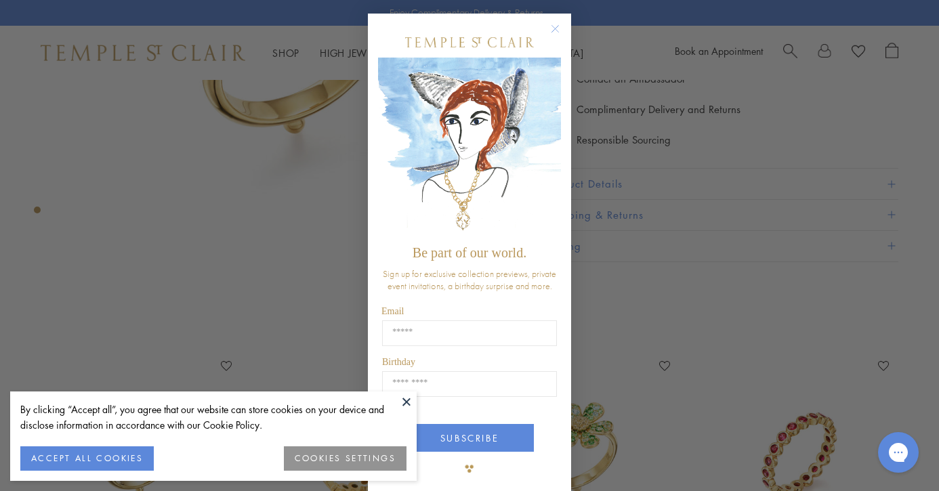
scroll to position [376, 0]
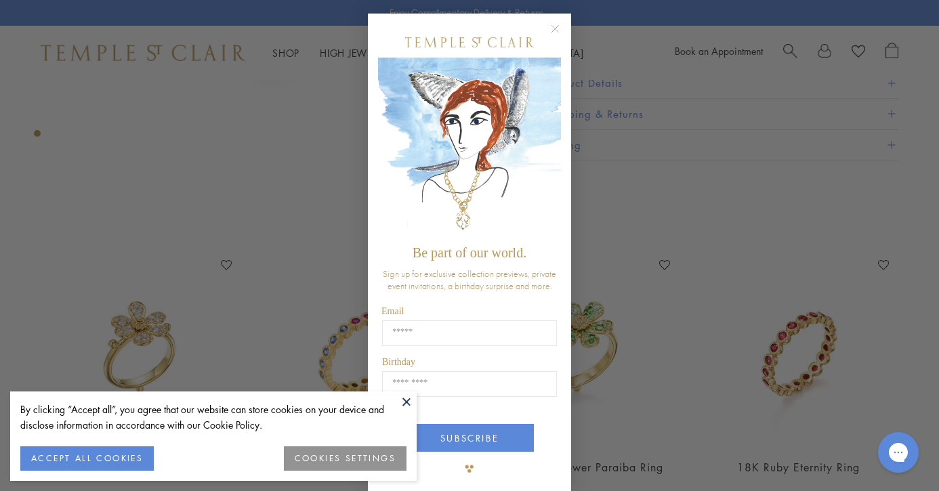
click at [557, 30] on circle "Close dialog" at bounding box center [555, 29] width 16 height 16
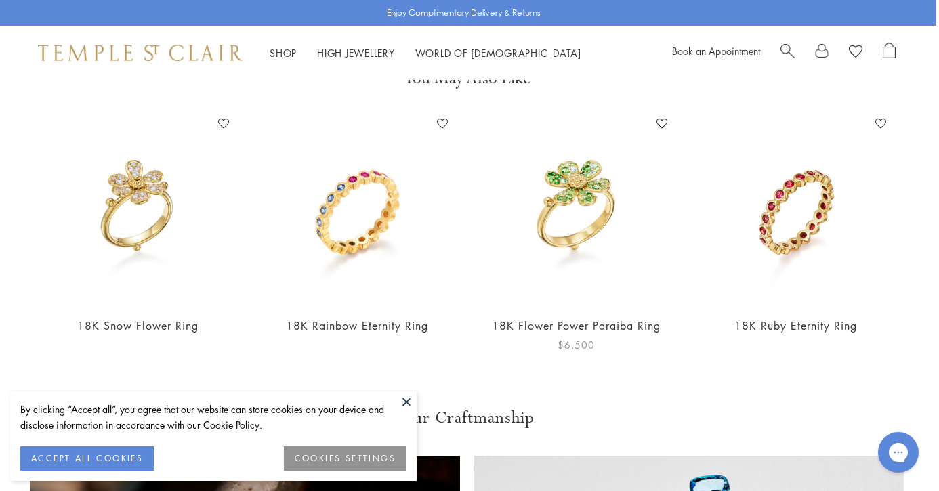
scroll to position [522, 3]
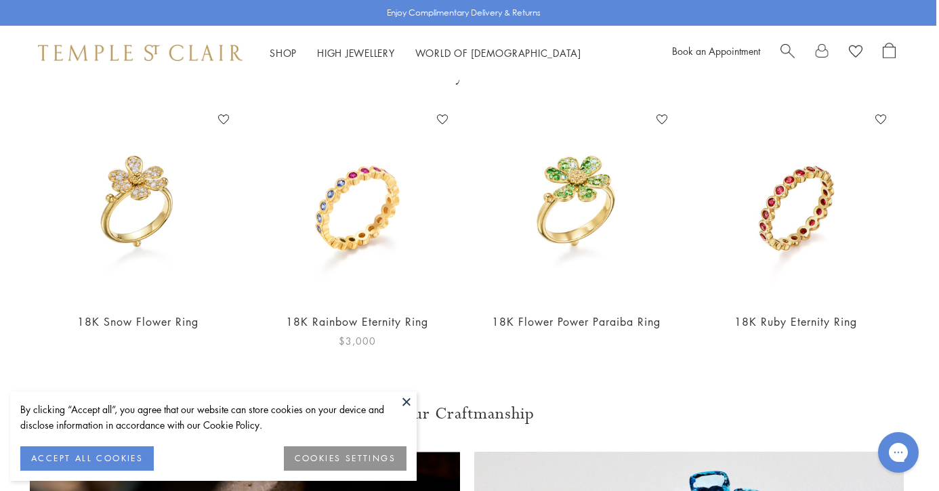
click at [368, 240] on img at bounding box center [357, 205] width 192 height 192
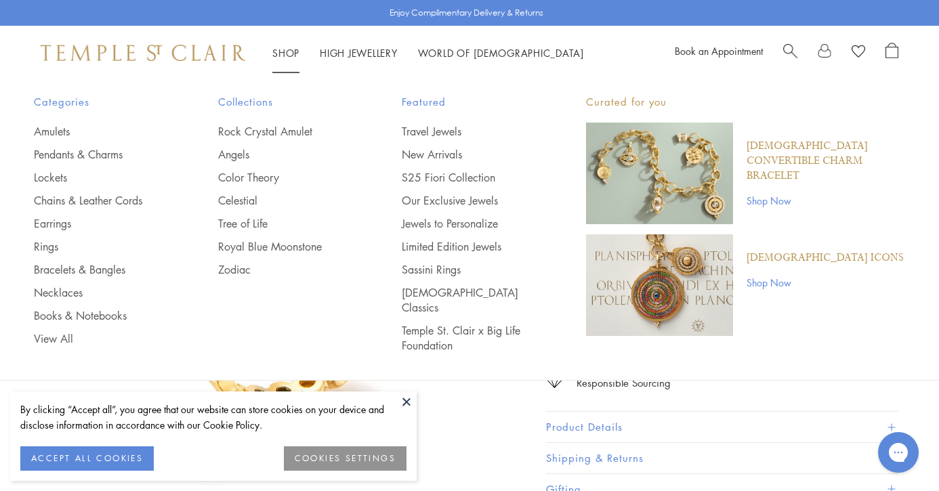
click at [196, 35] on div "Shop Shop Categories Amulets Pendants & Charms Lockets Chains & Leather Cords E…" at bounding box center [469, 53] width 939 height 54
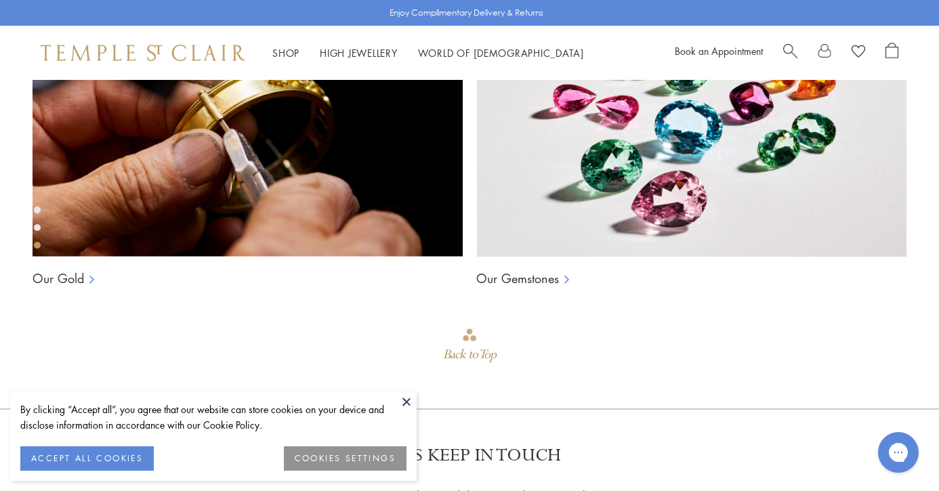
scroll to position [1092, 0]
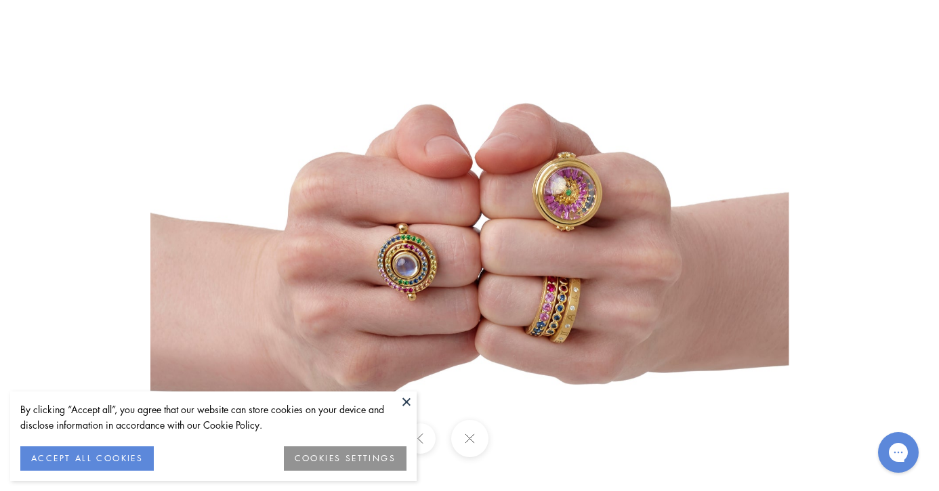
click at [573, 204] on img at bounding box center [469, 246] width 638 height 792
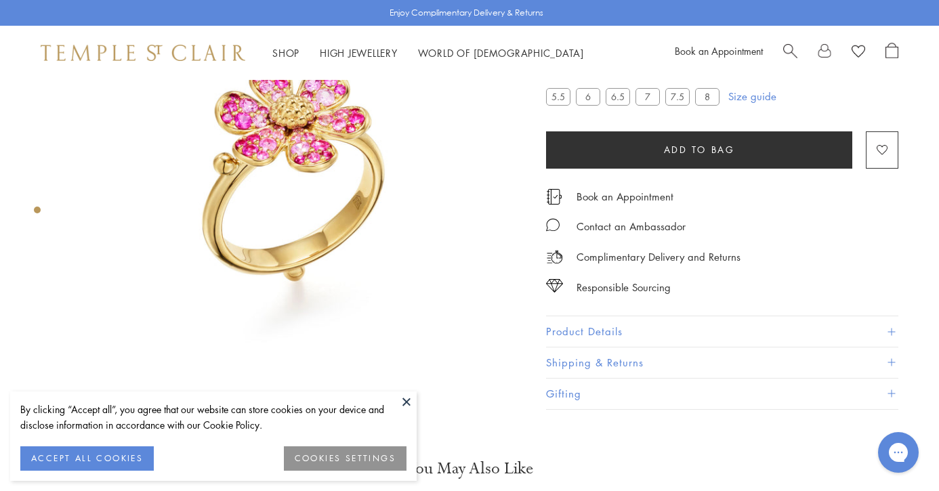
scroll to position [3, 0]
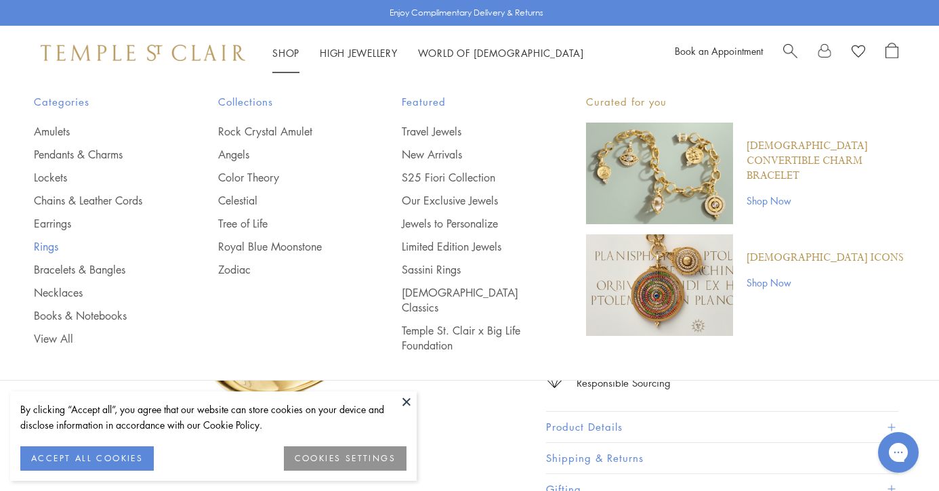
click at [53, 246] on link "Rings" at bounding box center [99, 246] width 130 height 15
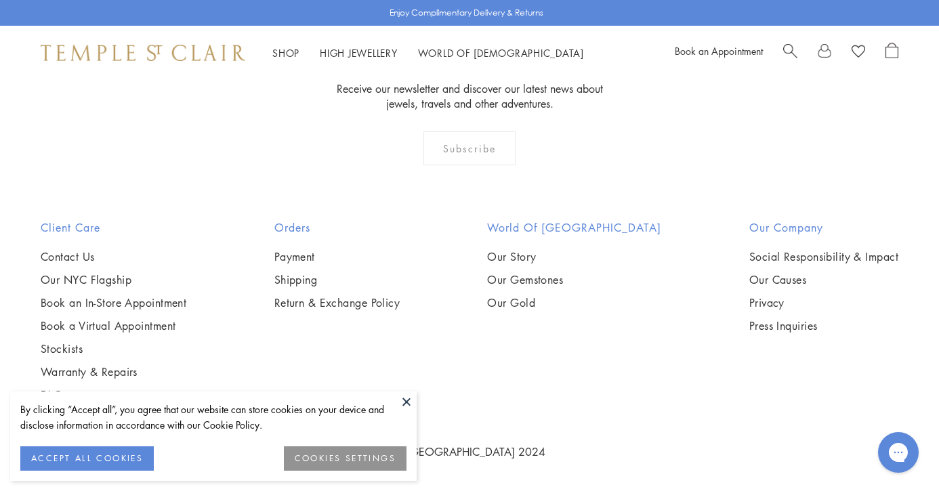
scroll to position [5802, 0]
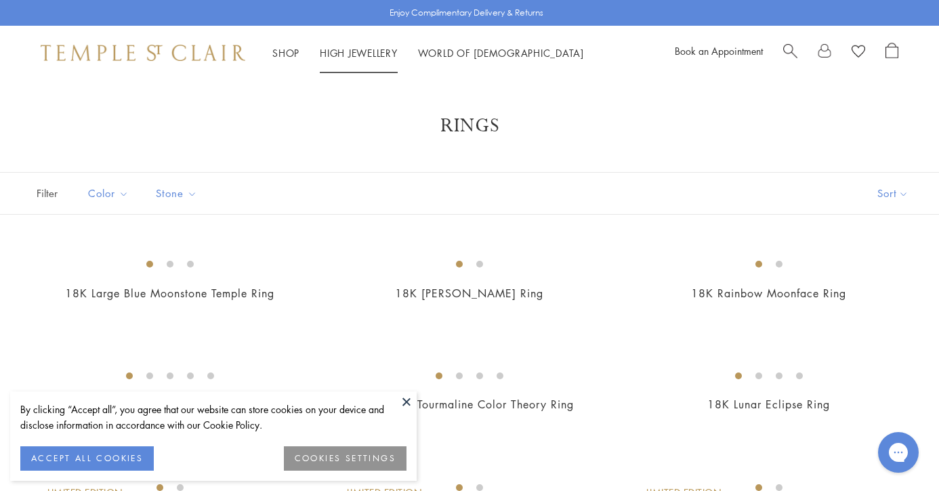
click at [353, 45] on li "High Jewellery High Jewellery" at bounding box center [359, 53] width 78 height 17
click at [376, 54] on link "High Jewellery High Jewellery" at bounding box center [359, 53] width 78 height 14
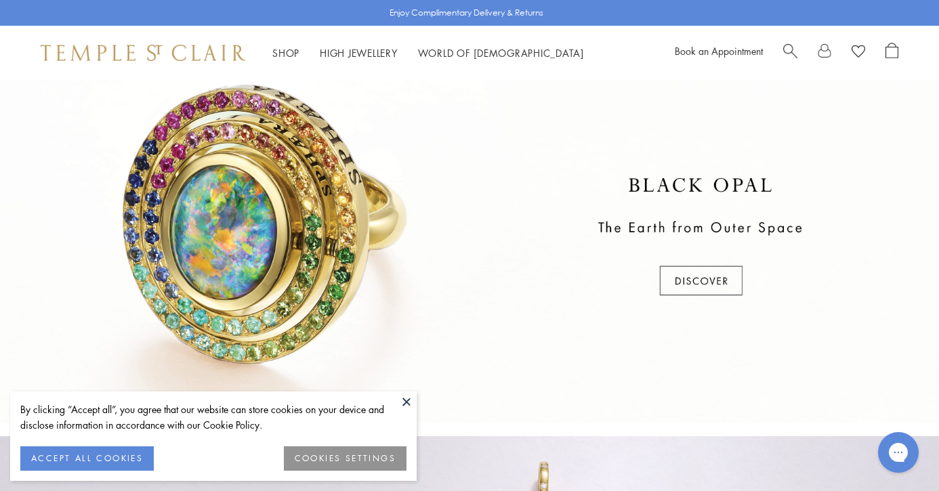
scroll to position [413, 0]
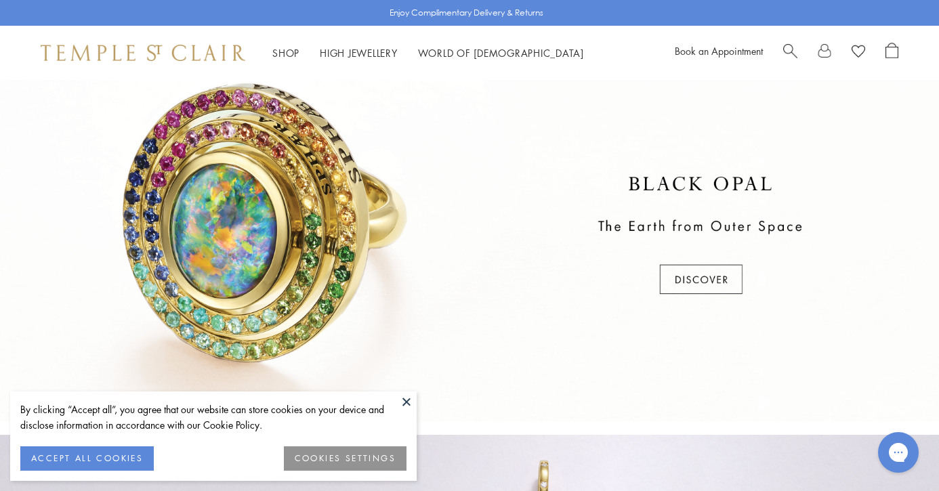
click at [712, 263] on div at bounding box center [469, 236] width 939 height 370
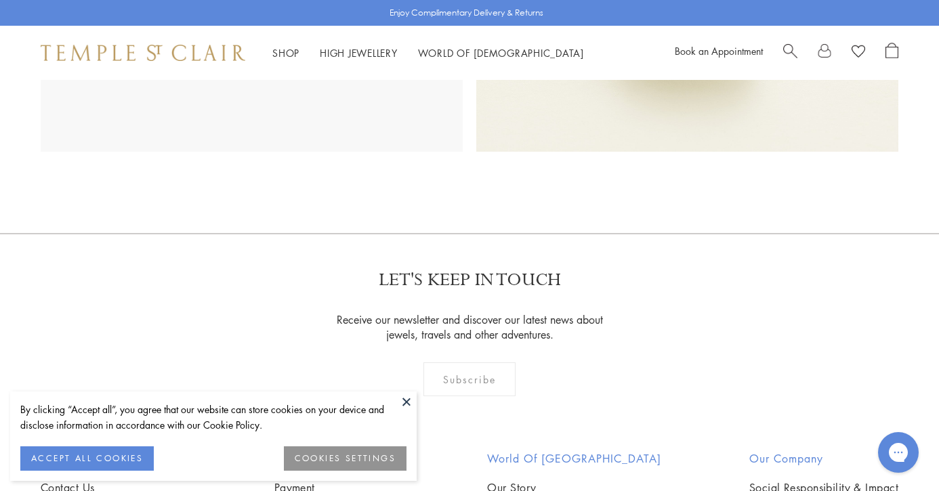
scroll to position [1198, 0]
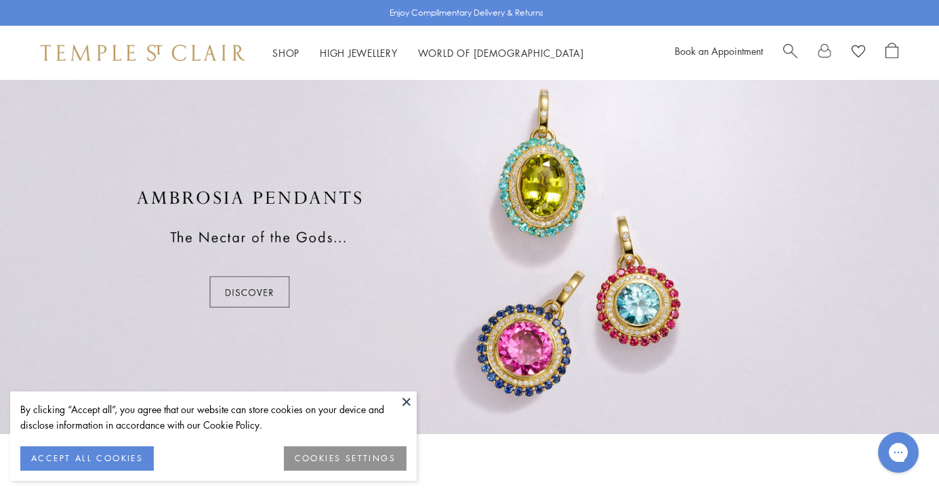
scroll to position [793, 0]
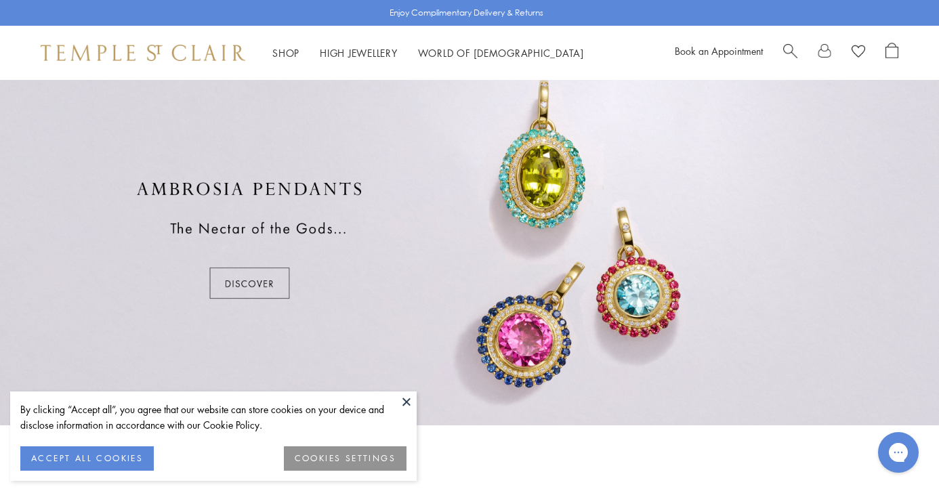
click at [227, 282] on div at bounding box center [469, 240] width 939 height 370
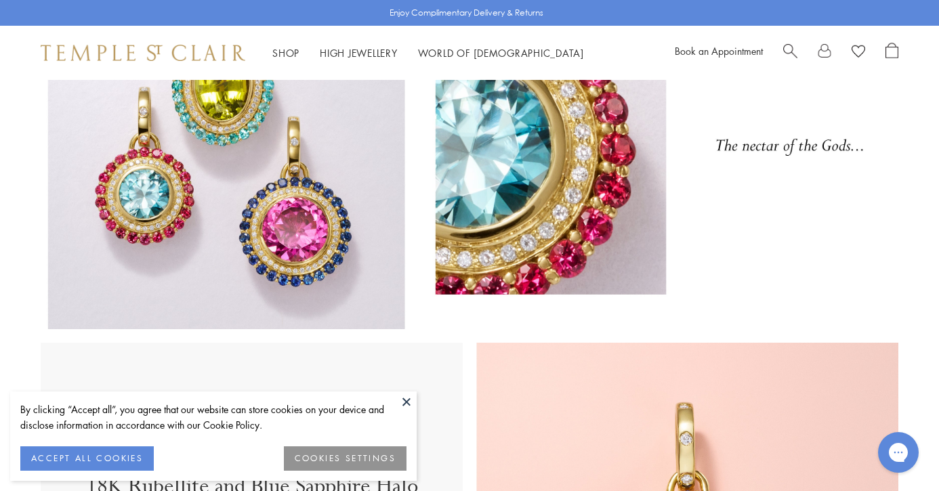
scroll to position [134, 0]
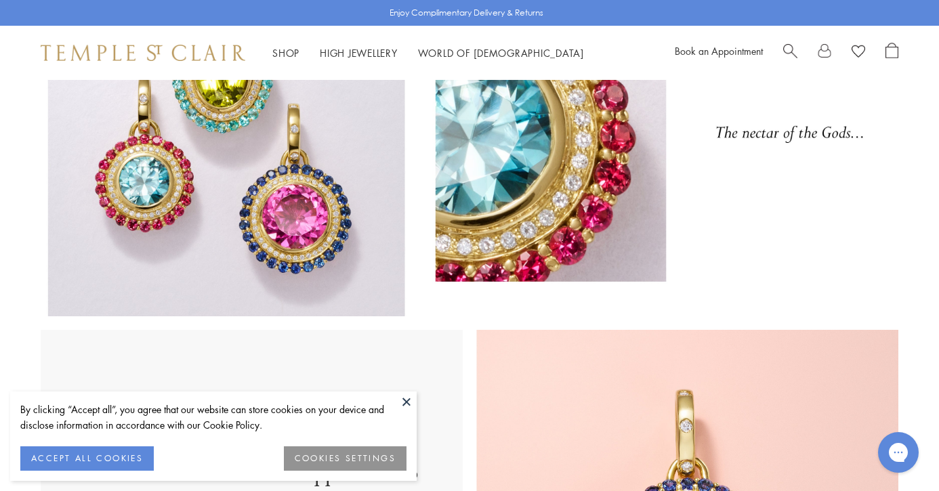
click at [288, 209] on img at bounding box center [469, 131] width 939 height 370
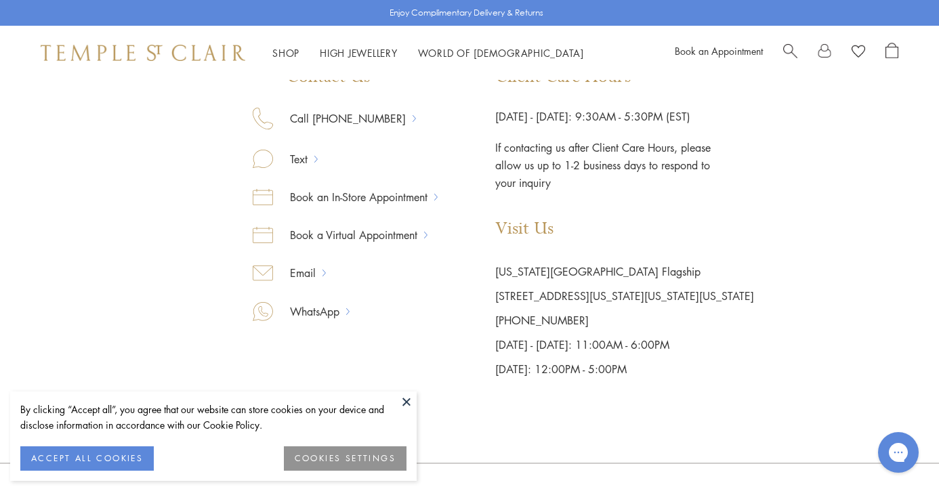
scroll to position [253, 0]
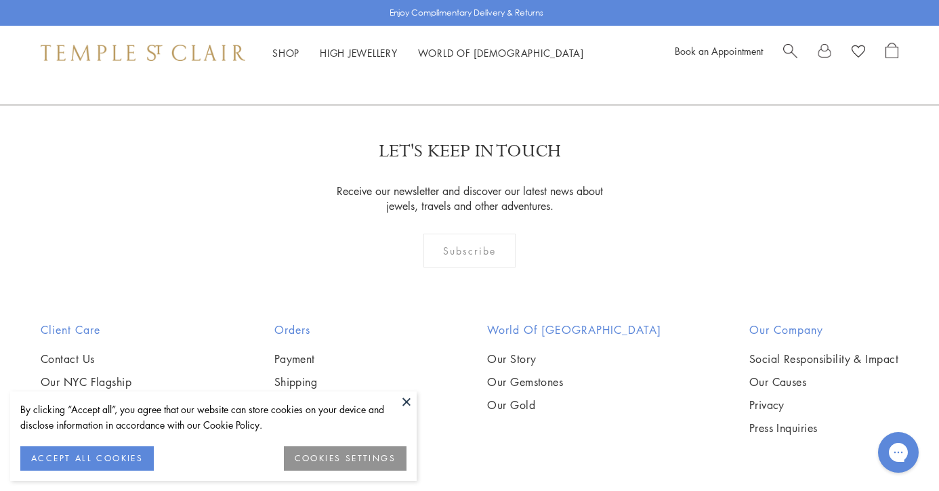
scroll to position [2608, 0]
